Goal: Information Seeking & Learning: Learn about a topic

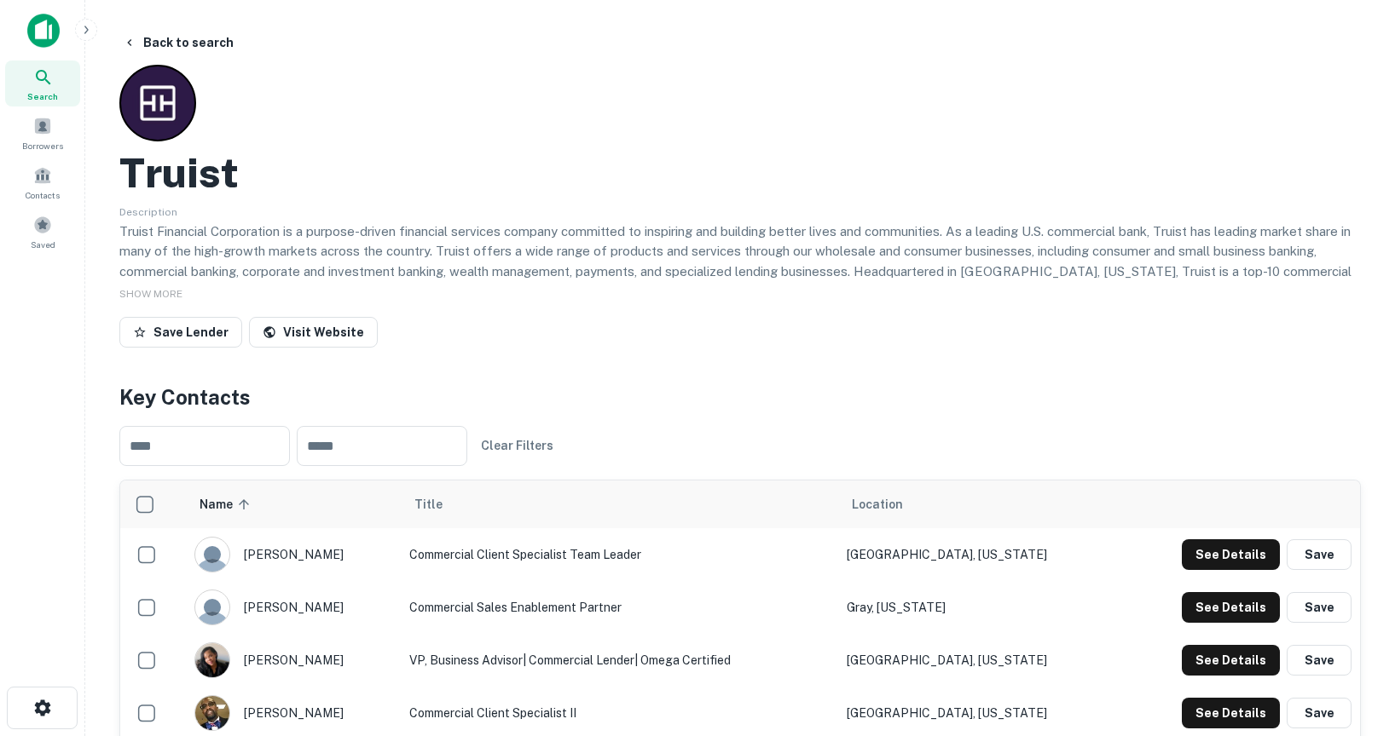
click at [43, 85] on icon at bounding box center [43, 77] width 20 height 20
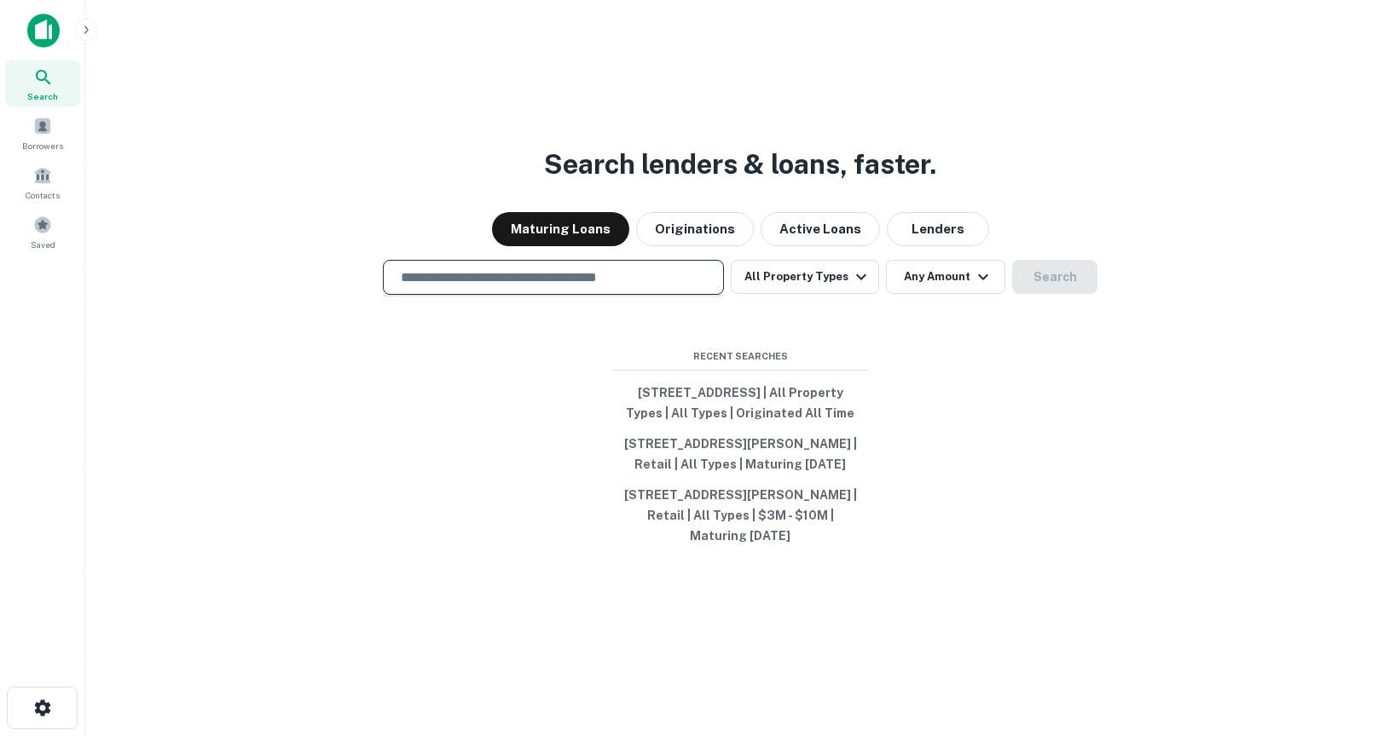
click at [667, 269] on input "text" at bounding box center [553, 278] width 326 height 20
click at [421, 279] on div "​" at bounding box center [553, 277] width 341 height 35
type input "**********"
click at [1034, 273] on button "Search" at bounding box center [1054, 277] width 85 height 34
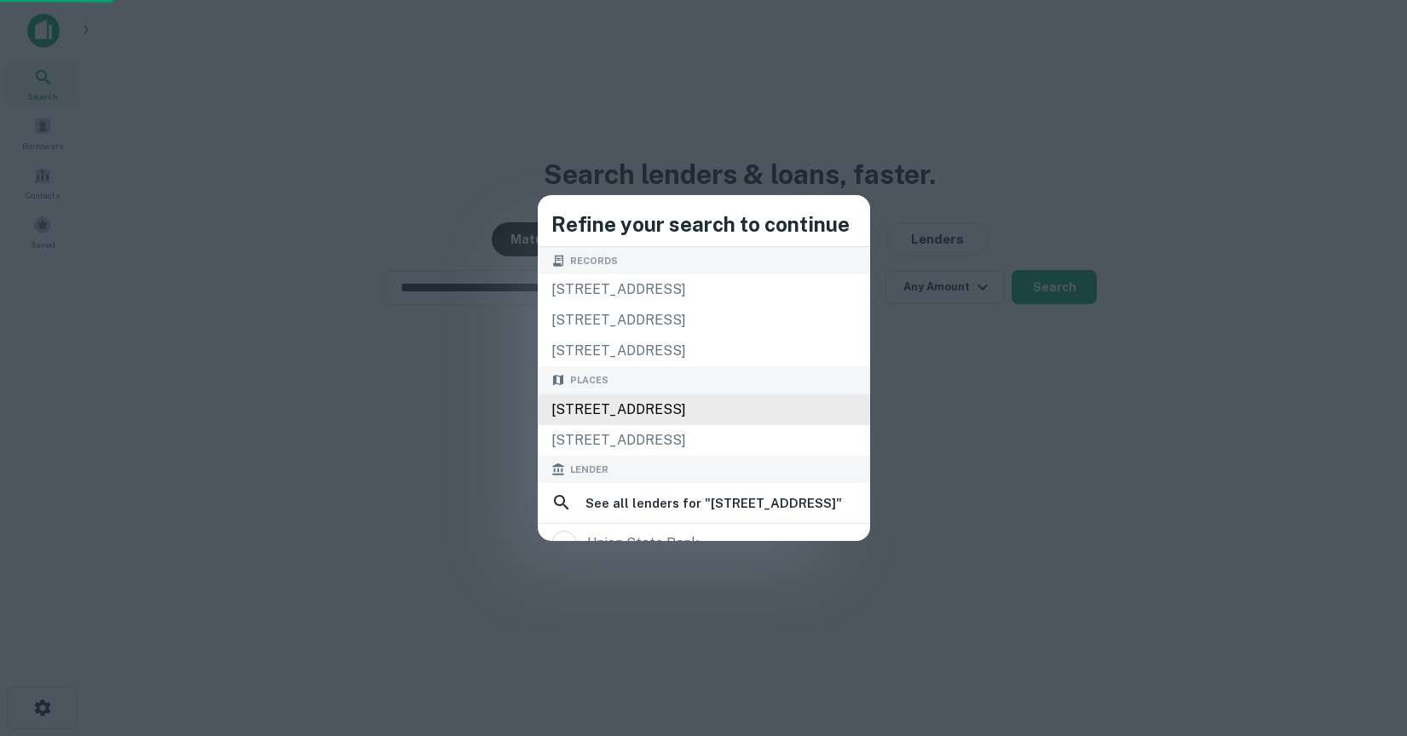
click at [800, 407] on div "1129 Union St, Bangor, ME 04401, USA" at bounding box center [704, 410] width 332 height 31
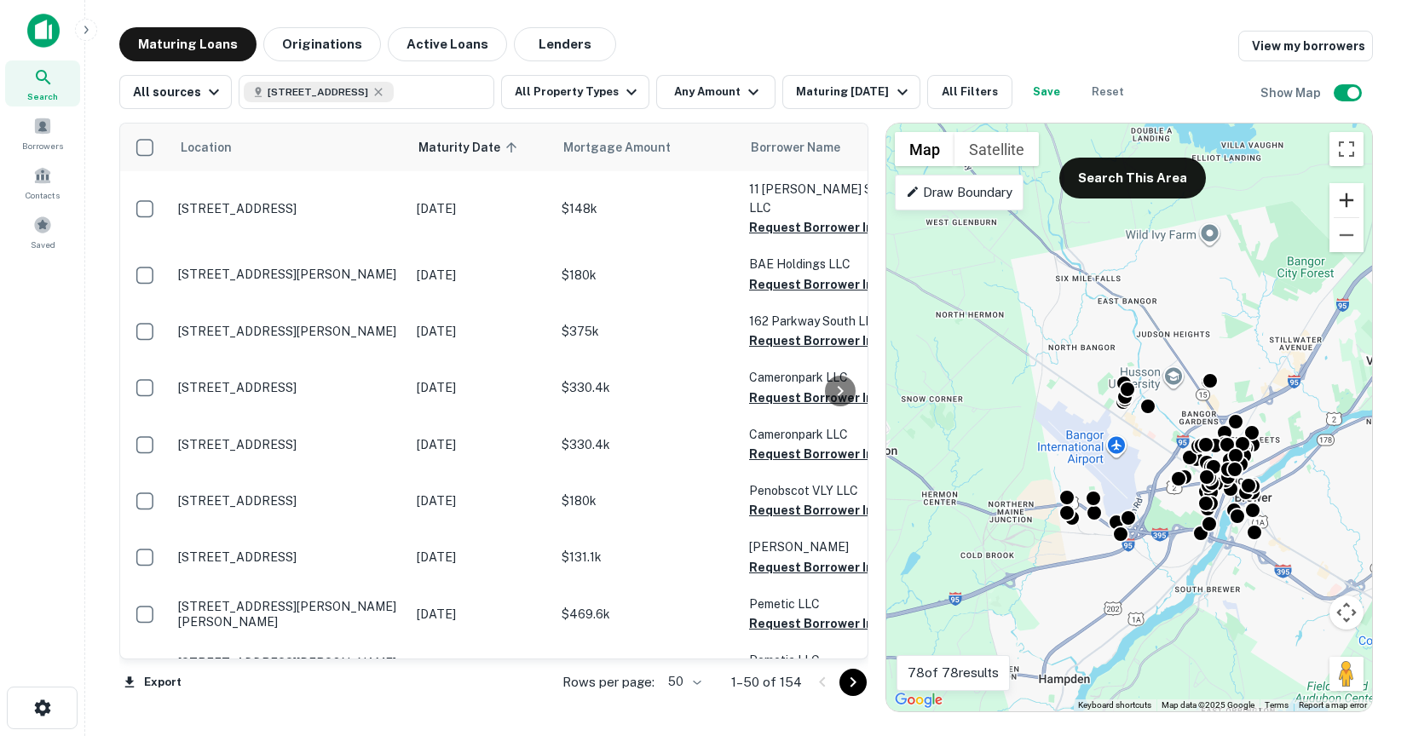
click at [1345, 196] on button "Zoom in" at bounding box center [1347, 200] width 34 height 34
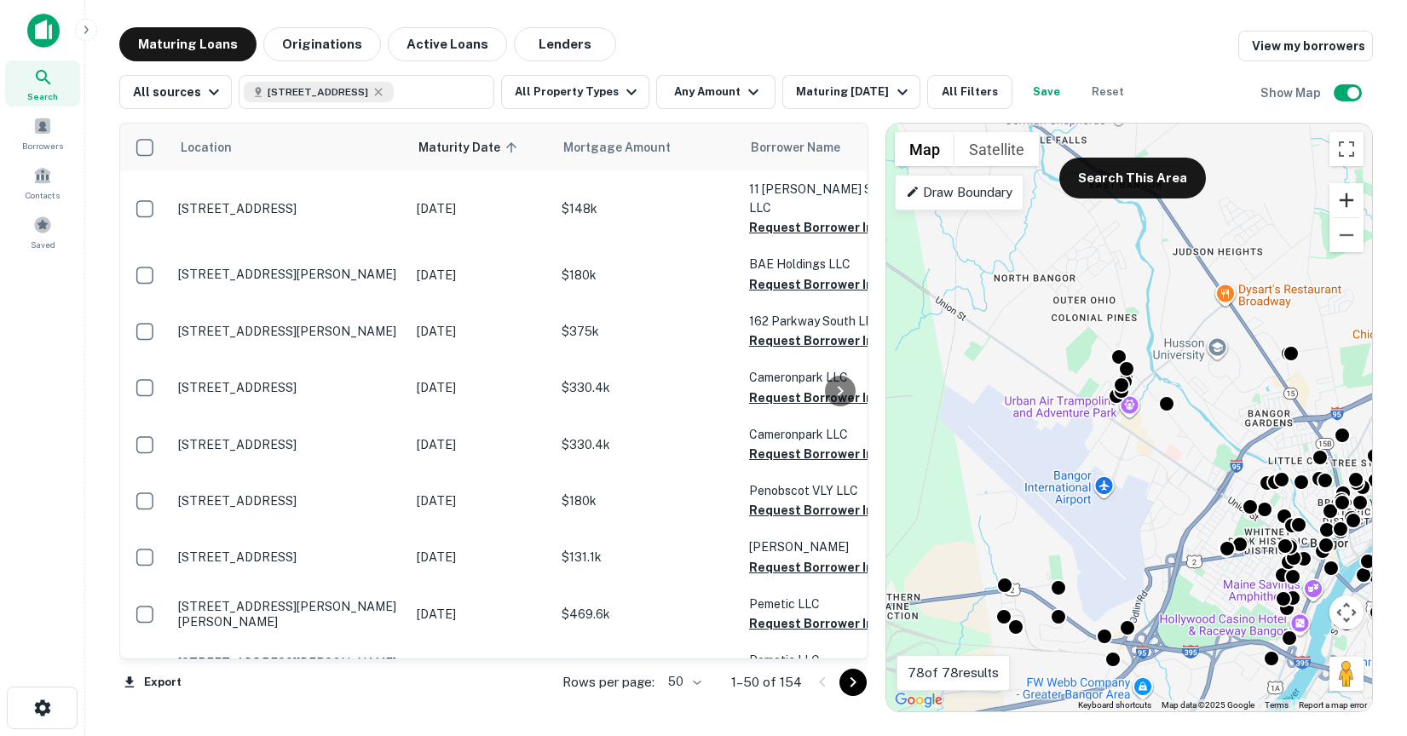
click at [1345, 196] on button "Zoom in" at bounding box center [1347, 200] width 34 height 34
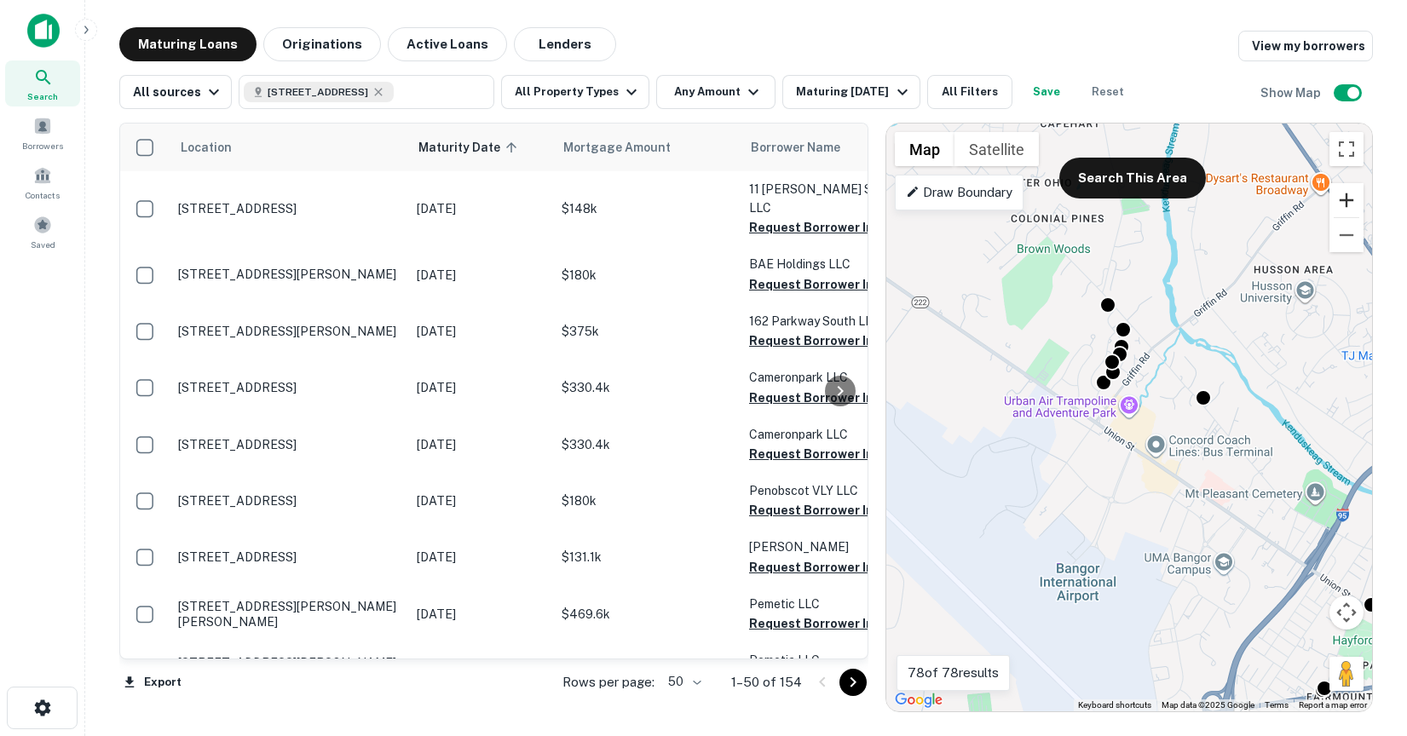
click at [1345, 196] on button "Zoom in" at bounding box center [1347, 200] width 34 height 34
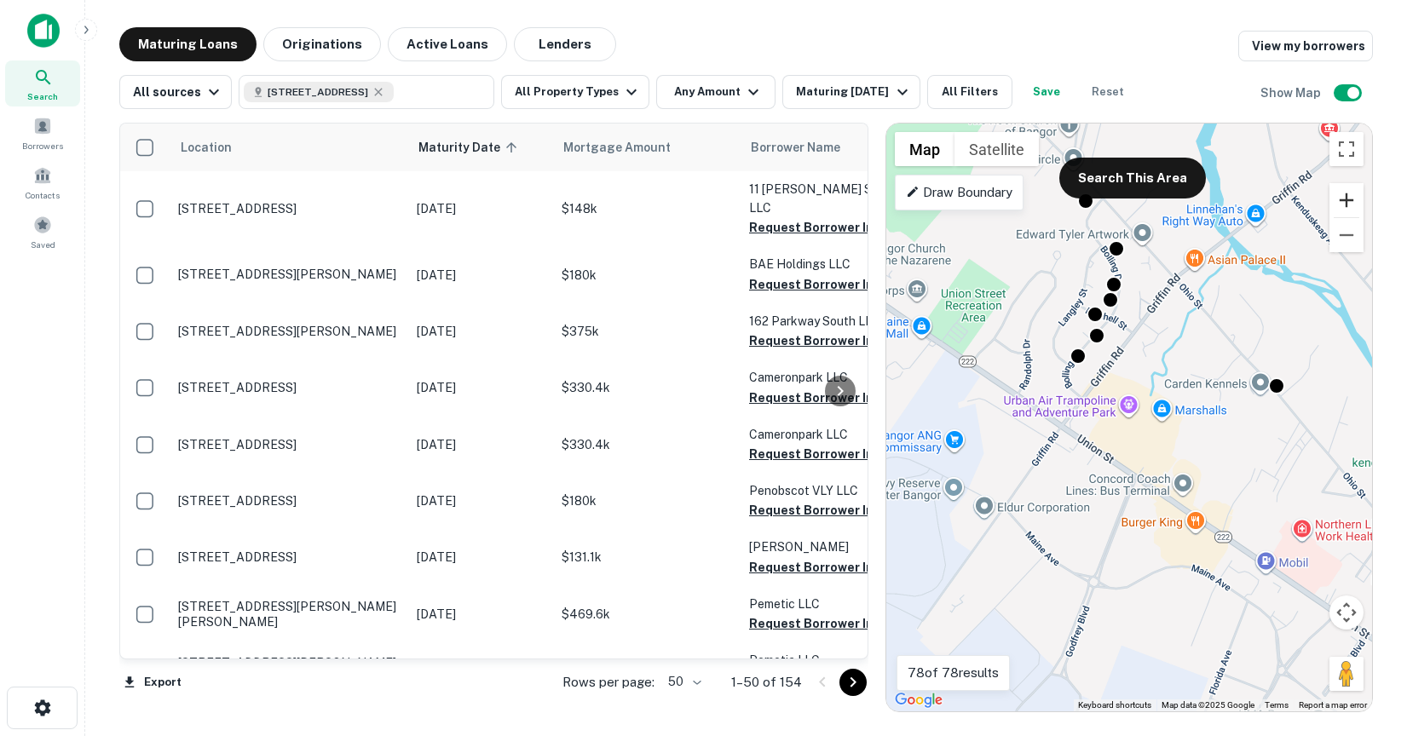
click at [1345, 196] on button "Zoom in" at bounding box center [1347, 200] width 34 height 34
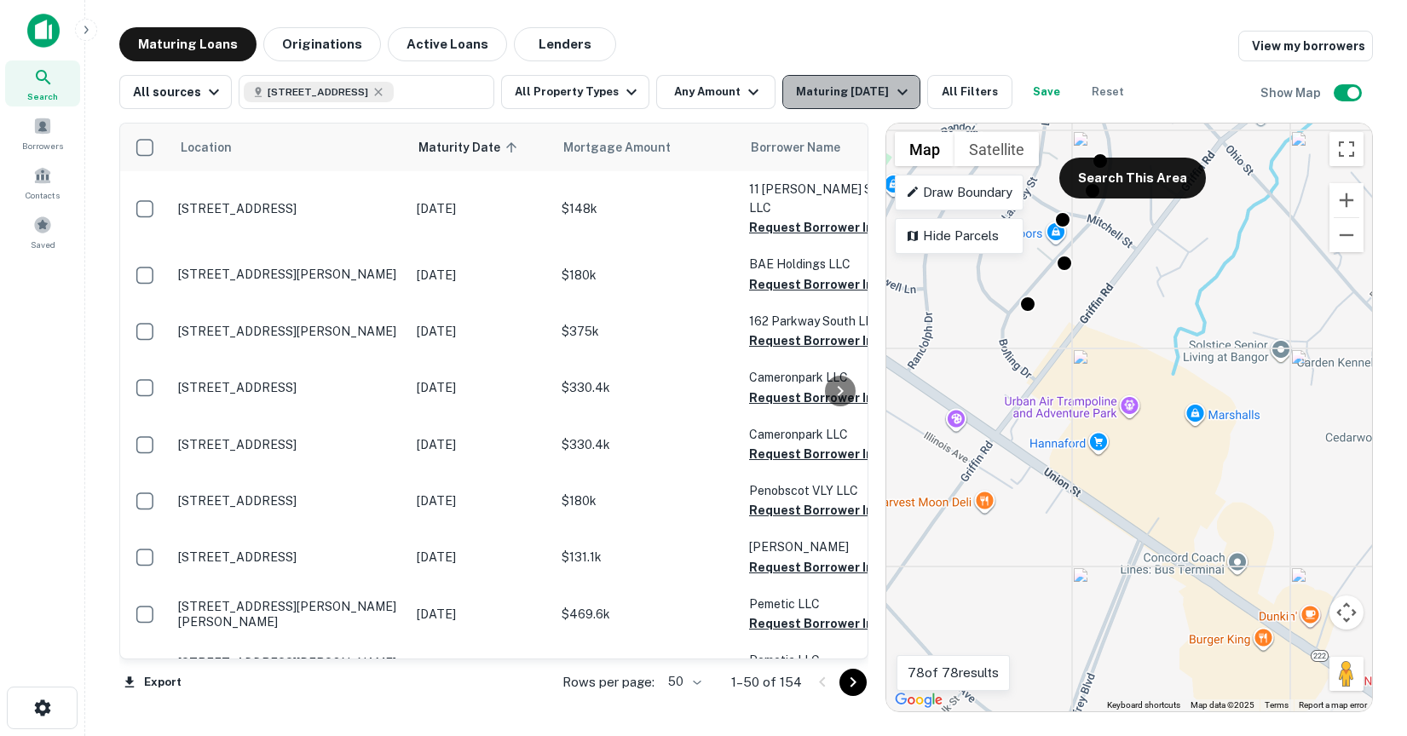
click at [837, 86] on div "Maturing [DATE]" at bounding box center [854, 92] width 116 height 20
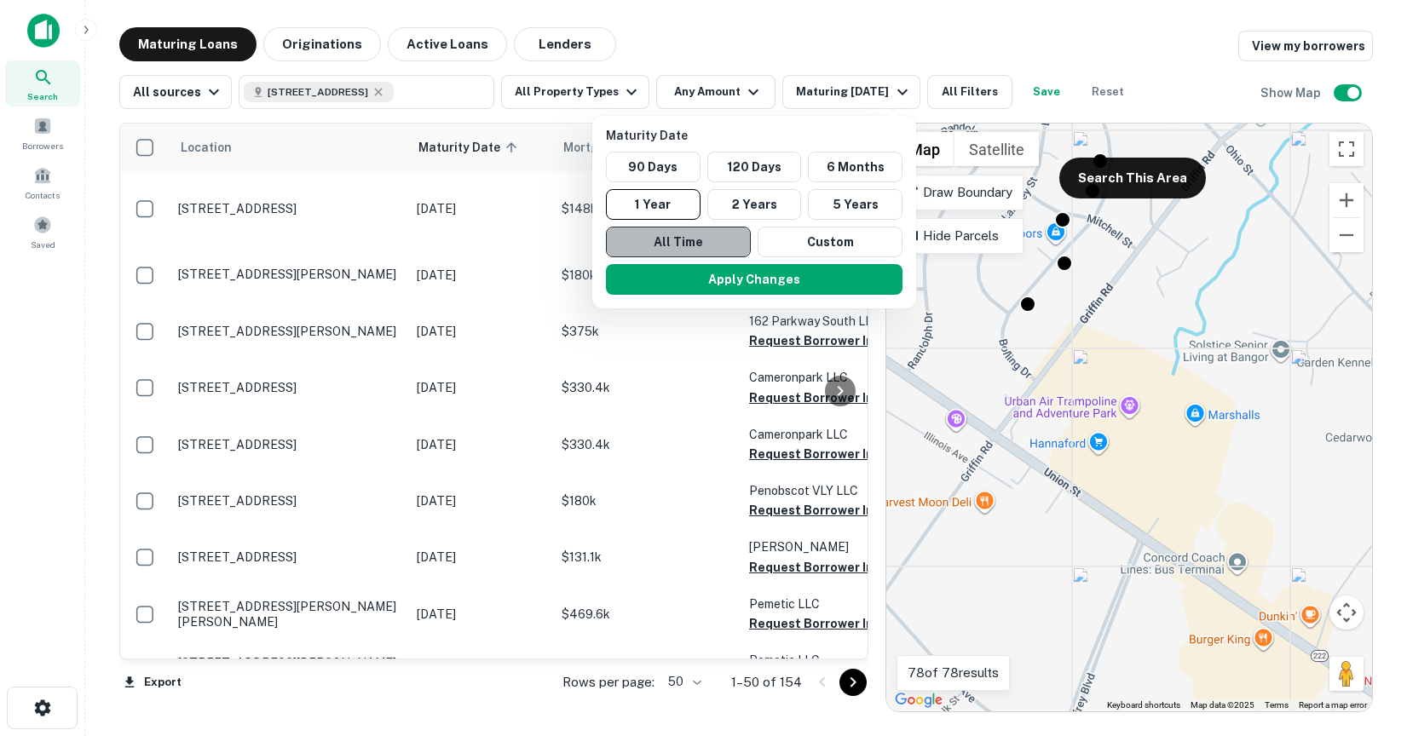
click at [699, 233] on button "All Time" at bounding box center [678, 242] width 145 height 31
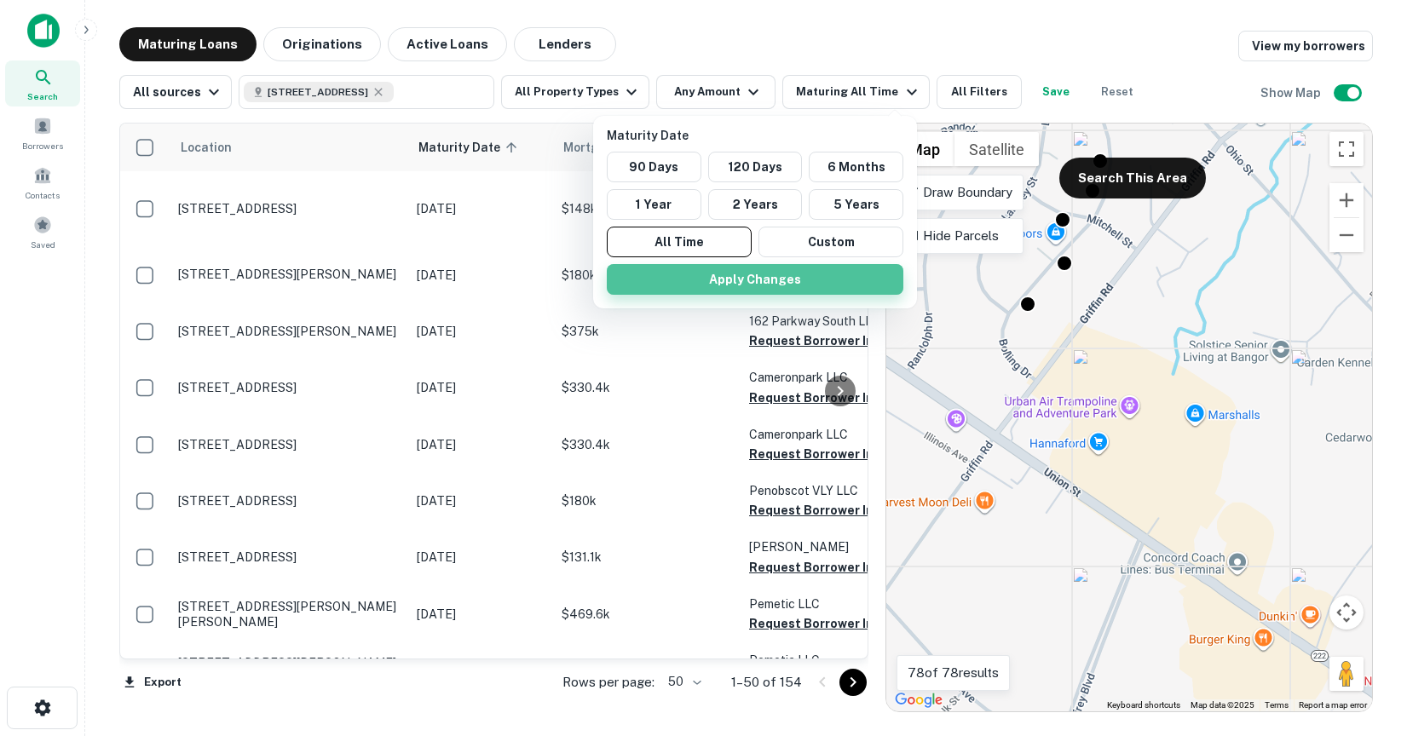
click at [701, 273] on button "Apply Changes" at bounding box center [755, 279] width 297 height 31
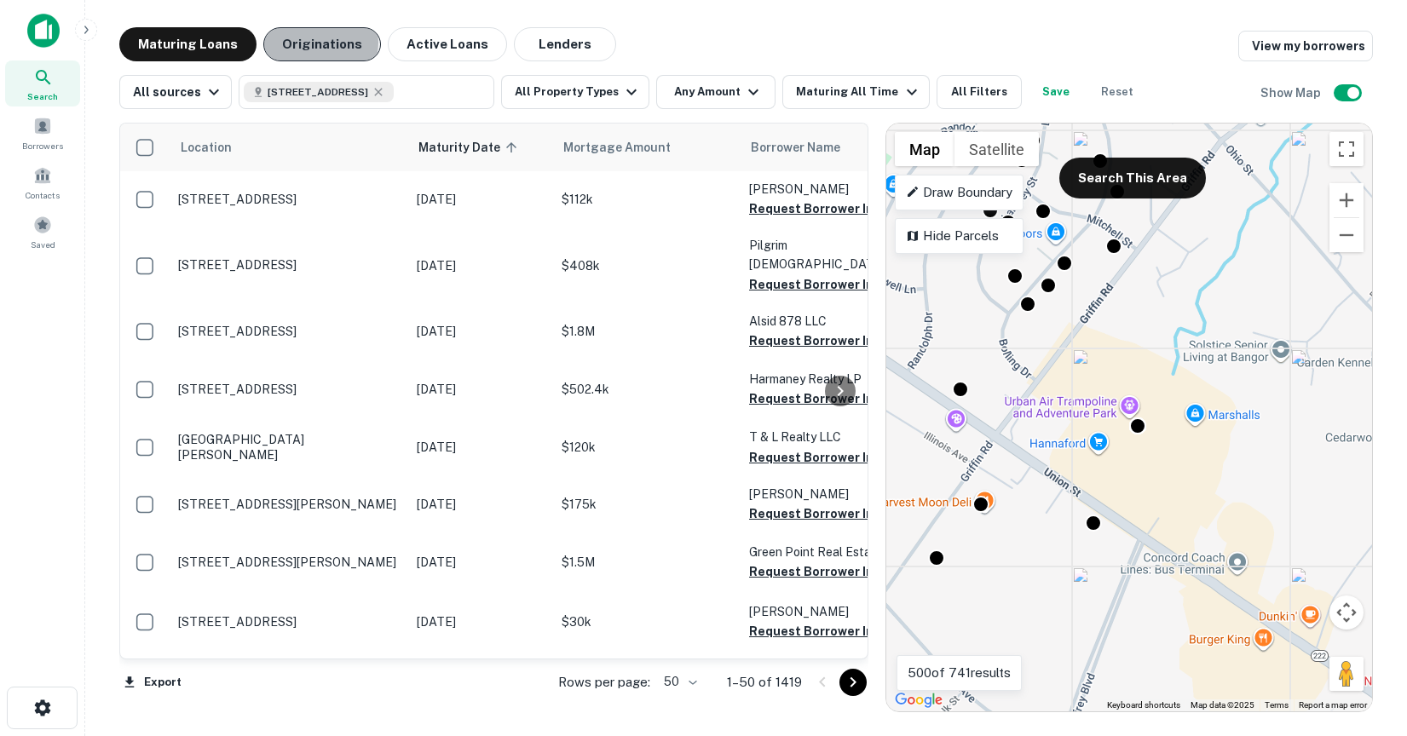
click at [309, 43] on button "Originations" at bounding box center [322, 44] width 118 height 34
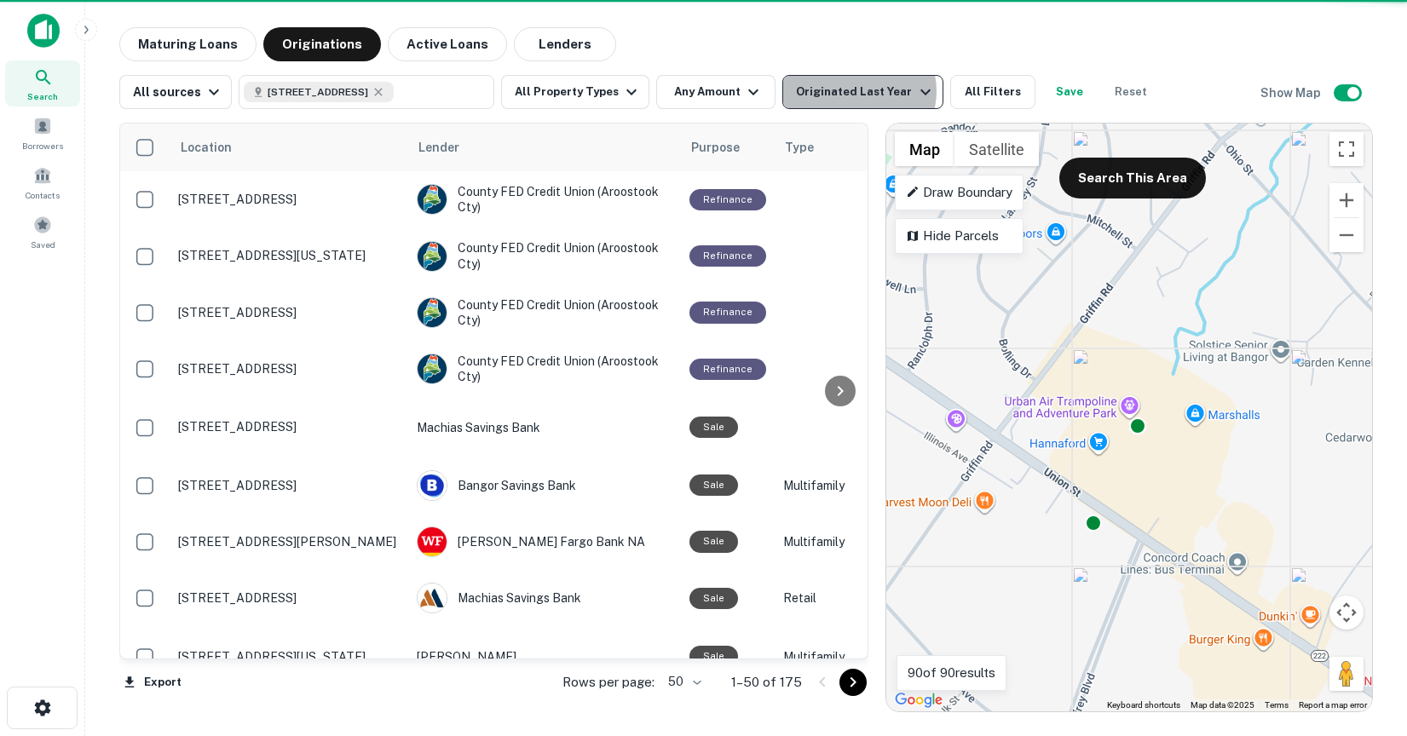
click at [848, 91] on div "Originated Last Year" at bounding box center [865, 92] width 139 height 20
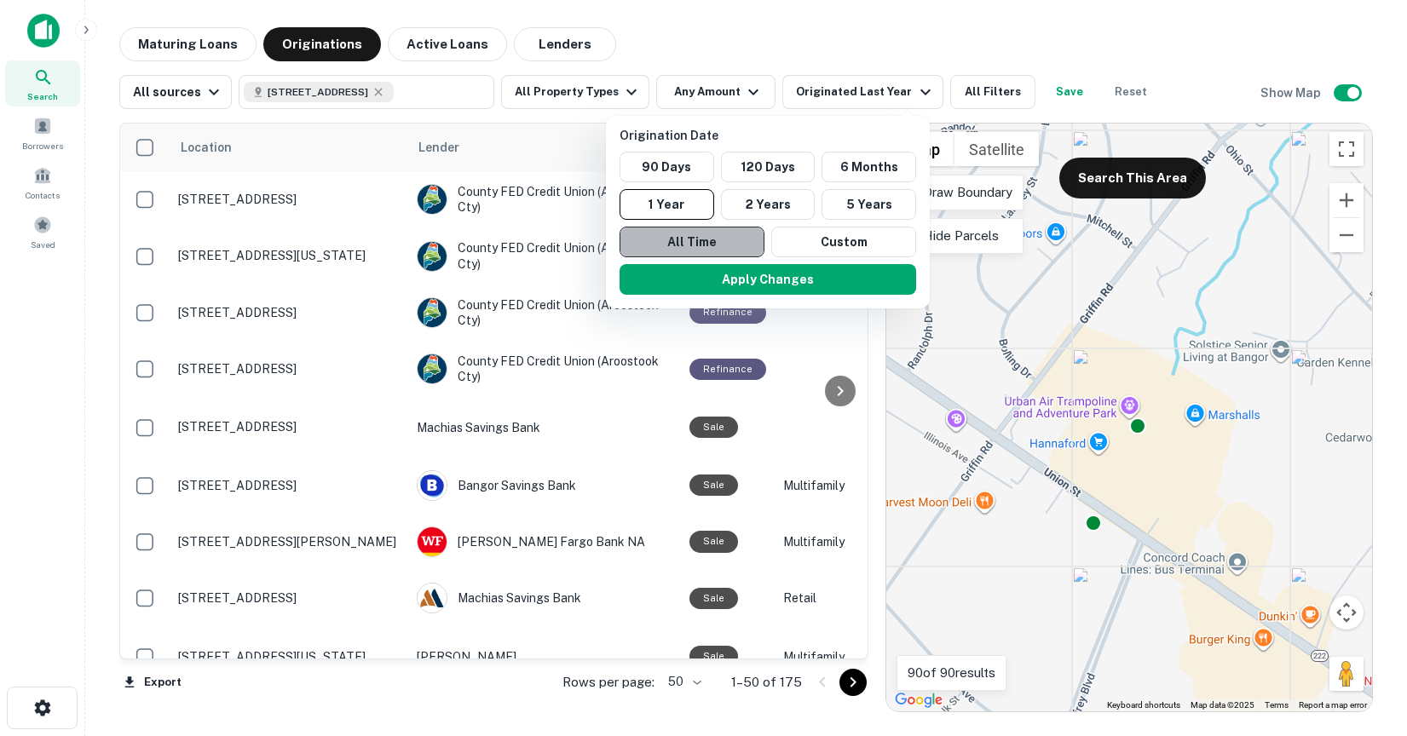
click at [706, 243] on button "All Time" at bounding box center [692, 242] width 145 height 31
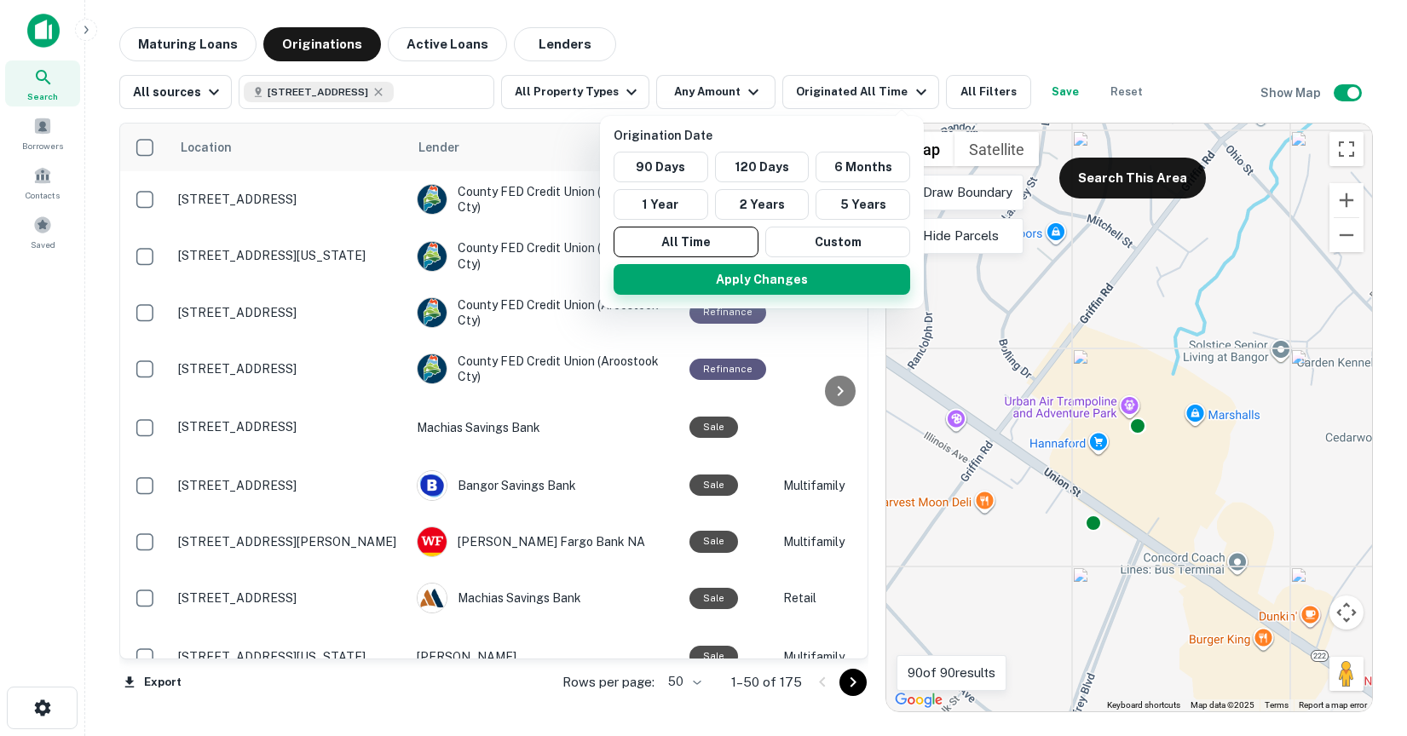
click at [719, 280] on button "Apply Changes" at bounding box center [762, 279] width 297 height 31
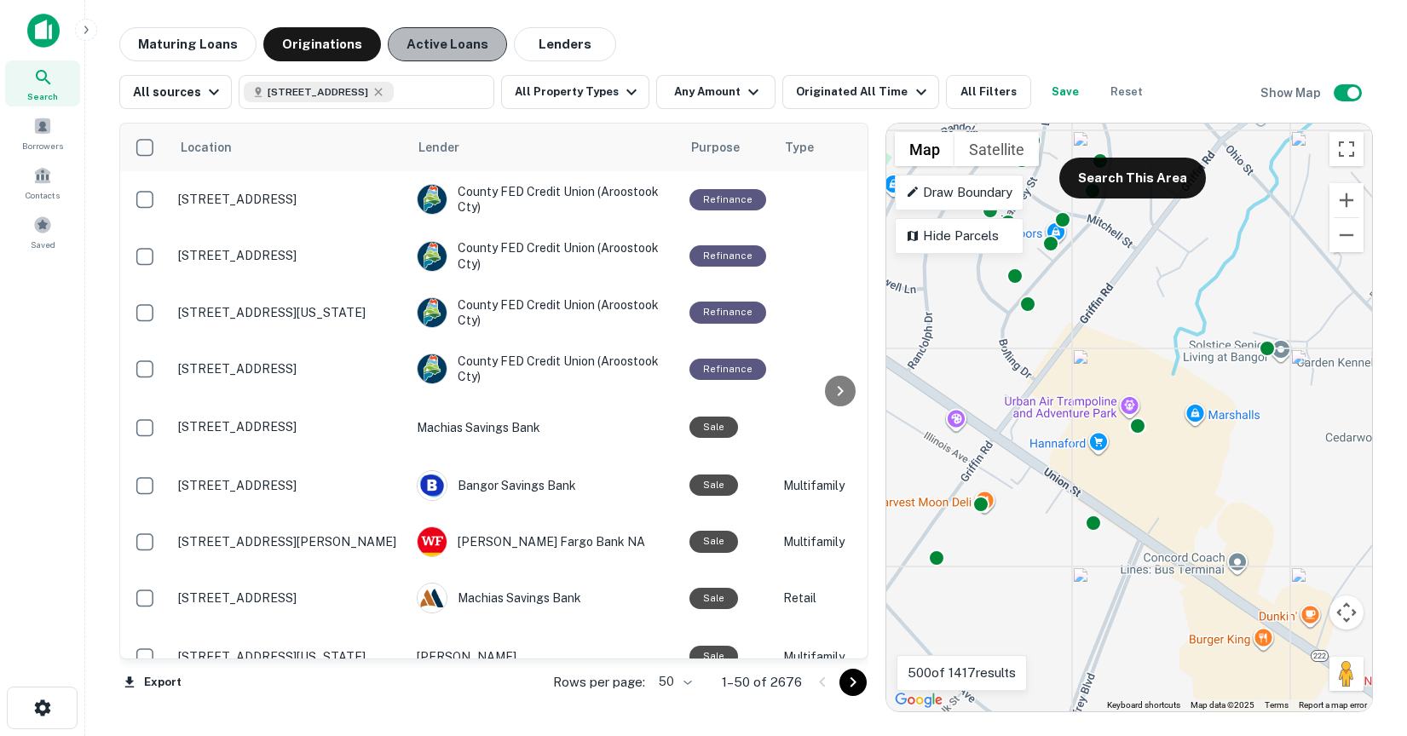
click at [442, 41] on button "Active Loans" at bounding box center [447, 44] width 119 height 34
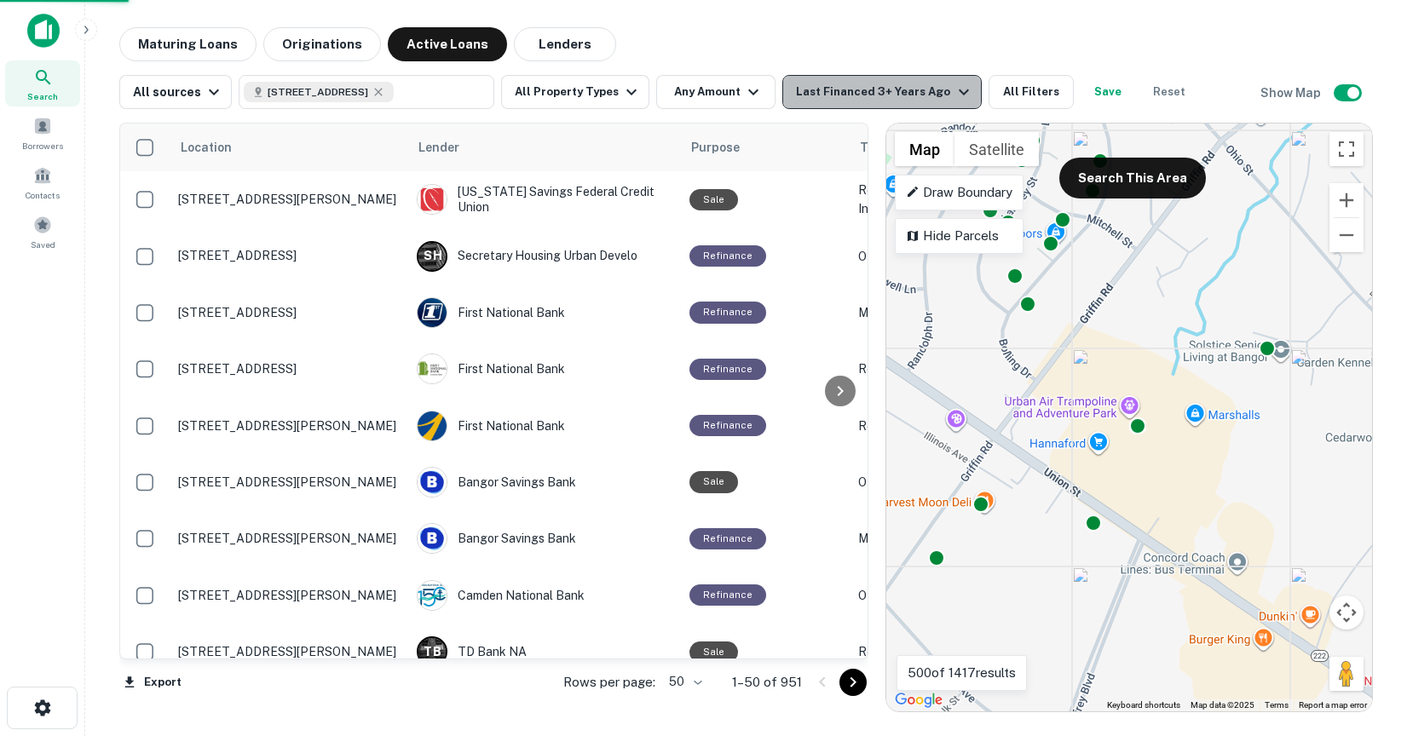
click at [918, 94] on div "Last Financed 3+ Years Ago" at bounding box center [884, 92] width 177 height 20
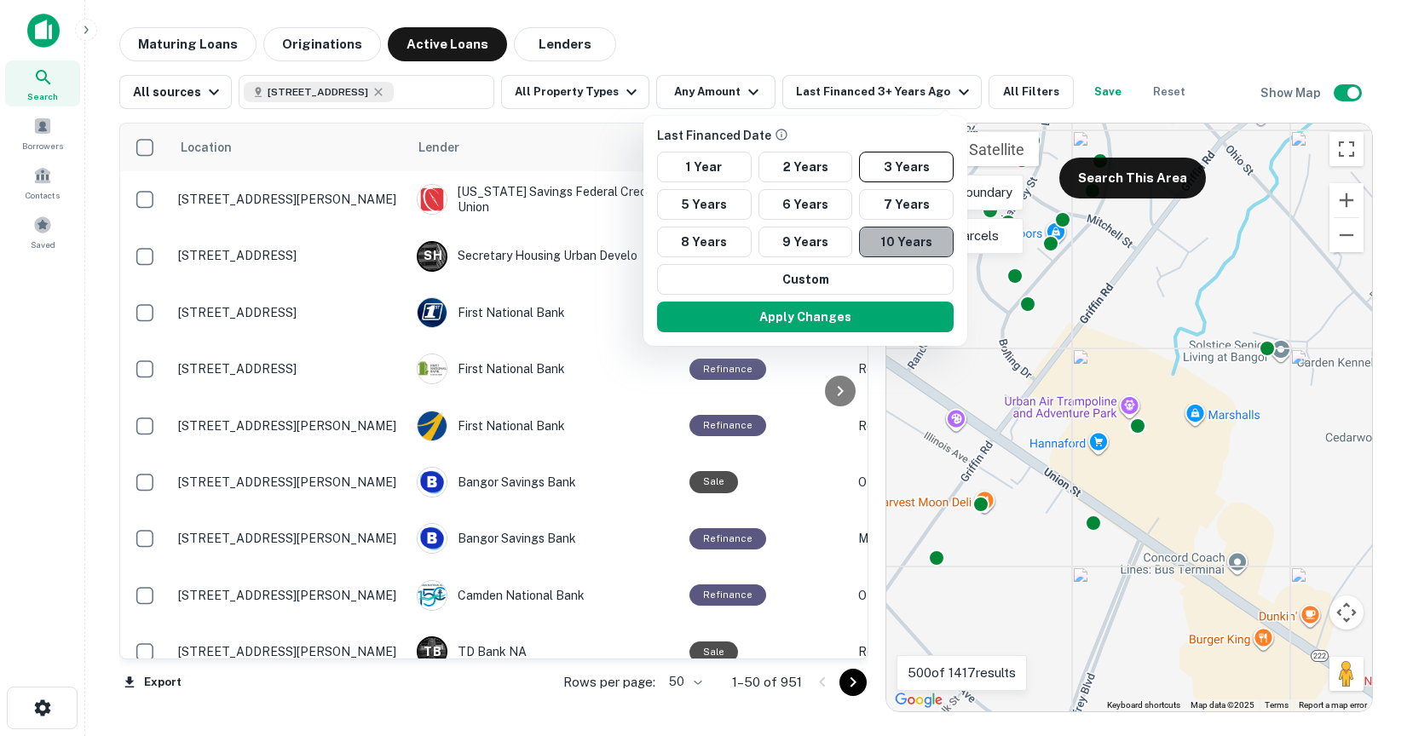
click at [885, 246] on button "10 Years" at bounding box center [906, 242] width 95 height 31
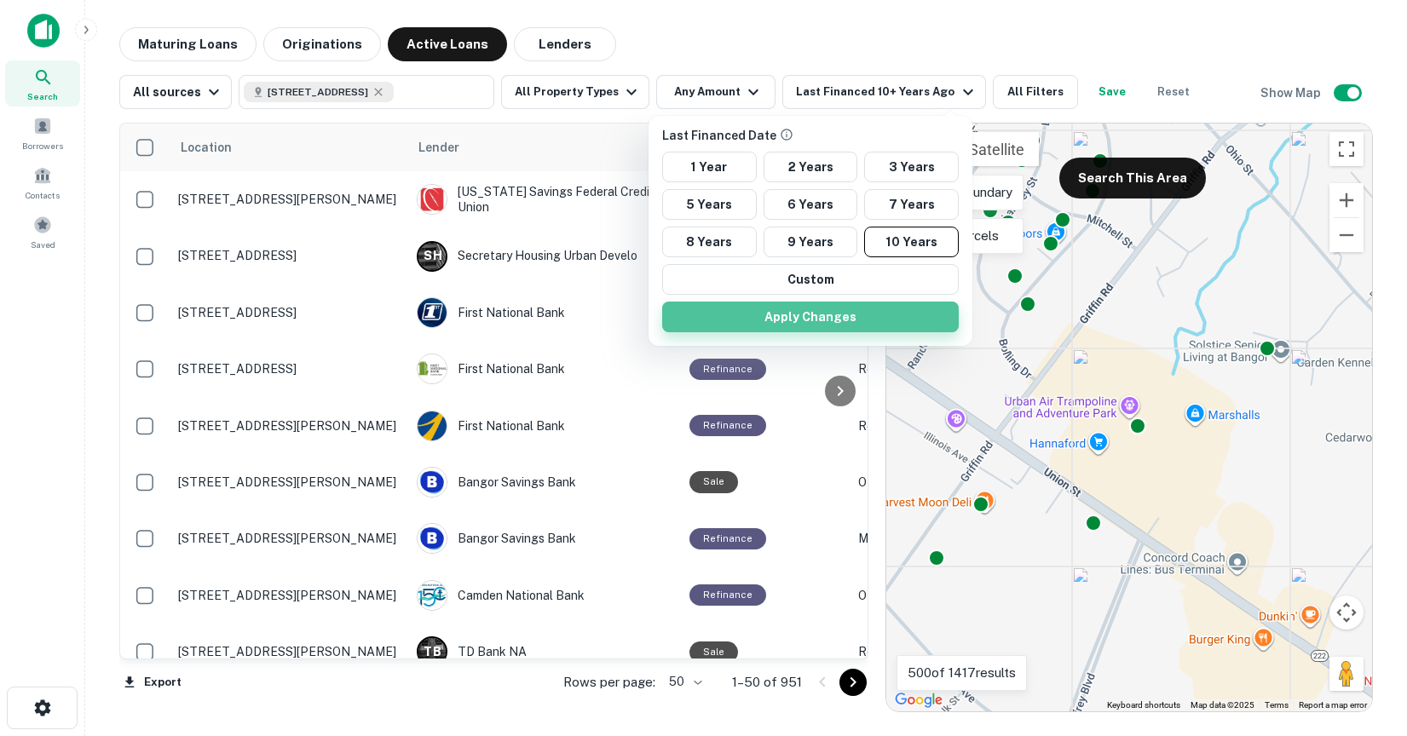
click at [844, 324] on button "Apply Changes" at bounding box center [810, 317] width 297 height 31
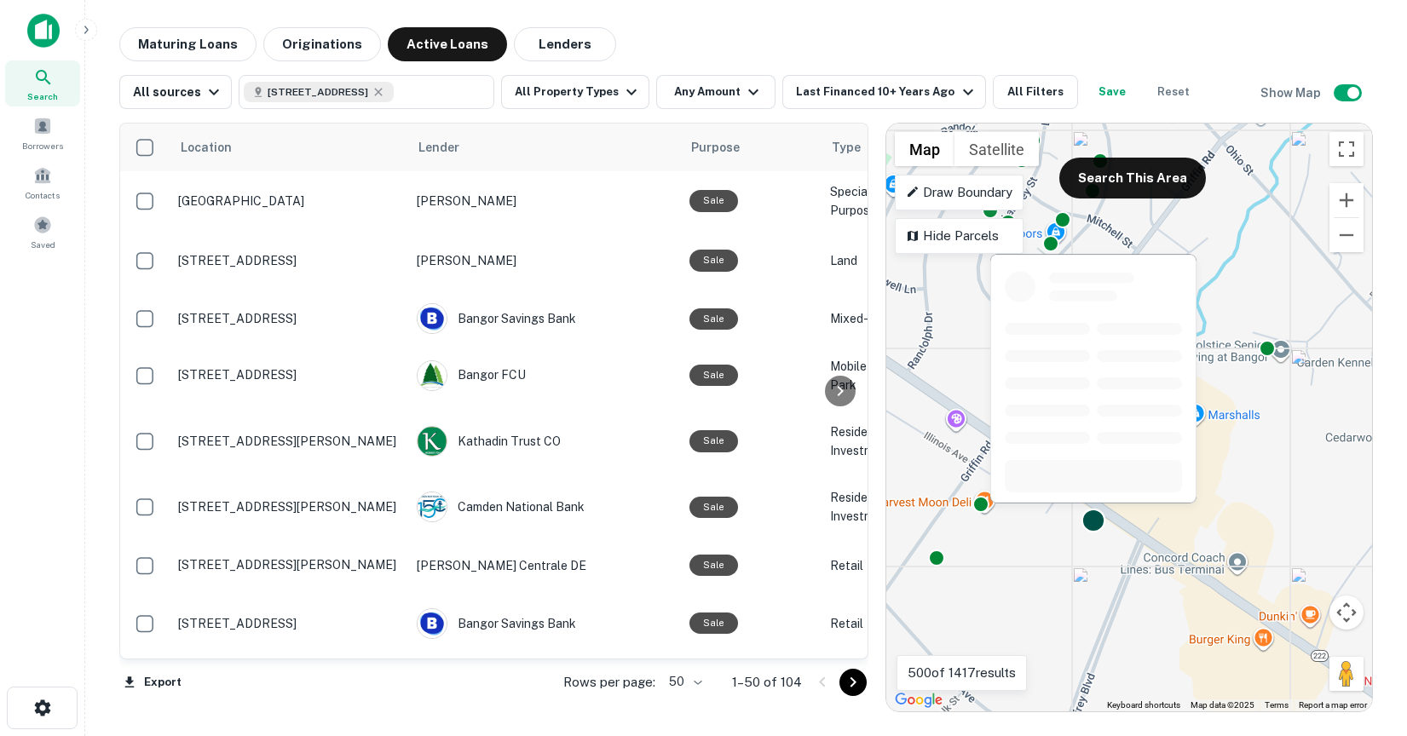
click at [1092, 522] on div at bounding box center [1094, 521] width 25 height 25
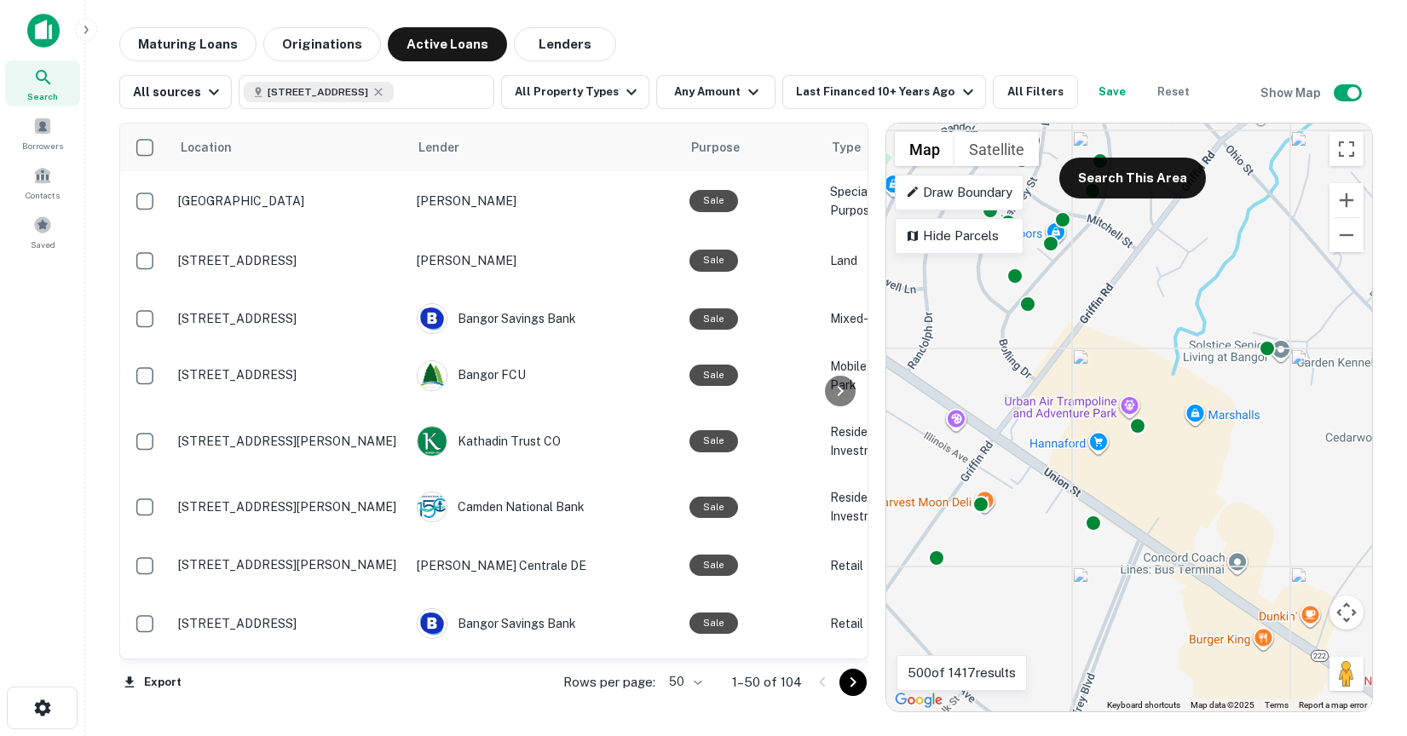
click at [1119, 521] on div "To navigate, press the arrow keys. To activate drag with keyboard, press Alt + …" at bounding box center [1129, 418] width 486 height 588
